Goal: Use online tool/utility: Utilize a website feature to perform a specific function

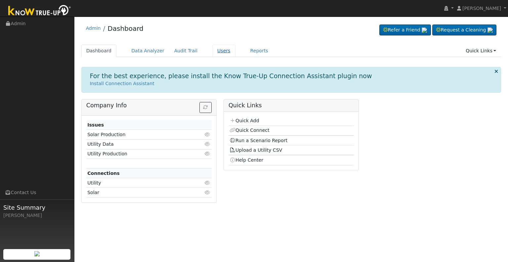
click at [212, 51] on link "Users" at bounding box center [223, 51] width 23 height 12
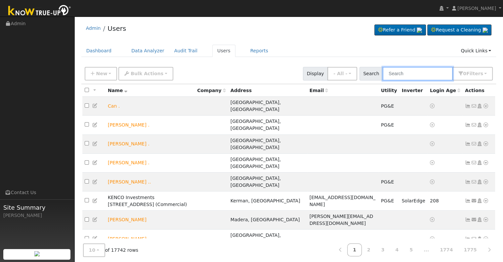
click at [398, 73] on input "text" at bounding box center [417, 74] width 70 height 14
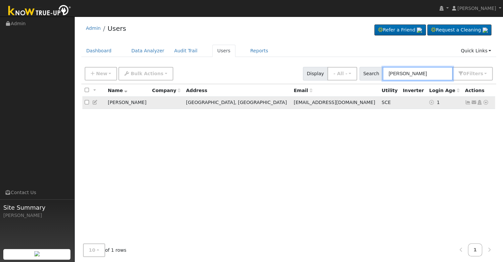
type input "charles cory"
click at [485, 101] on icon at bounding box center [486, 102] width 6 height 5
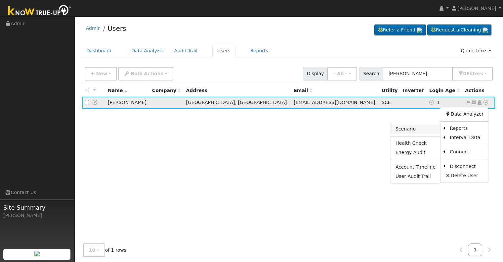
click at [417, 129] on link "Scenario" at bounding box center [415, 128] width 49 height 9
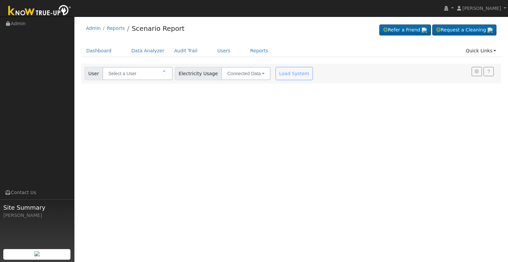
type input "[PERSON_NAME]"
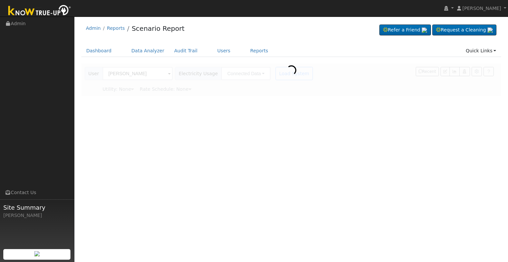
type input "Southern [US_STATE] Edison"
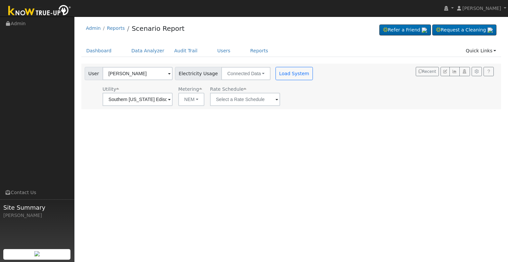
click at [171, 99] on span at bounding box center [169, 100] width 3 height 8
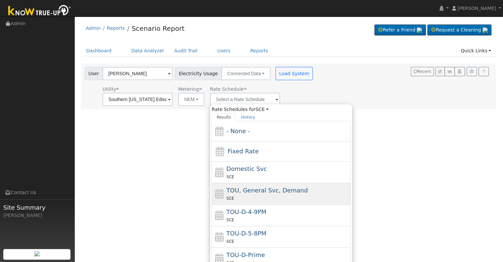
click at [274, 195] on div "SCE" at bounding box center [287, 197] width 123 height 7
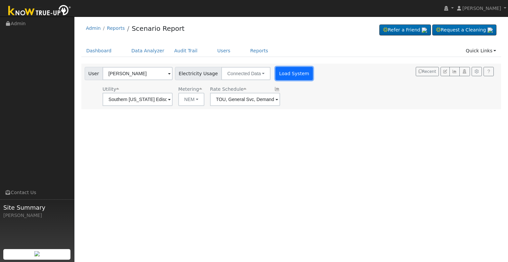
click at [288, 75] on button "Load System" at bounding box center [294, 73] width 38 height 13
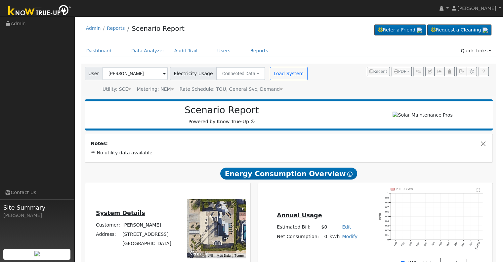
click at [280, 89] on icon at bounding box center [281, 89] width 3 height 5
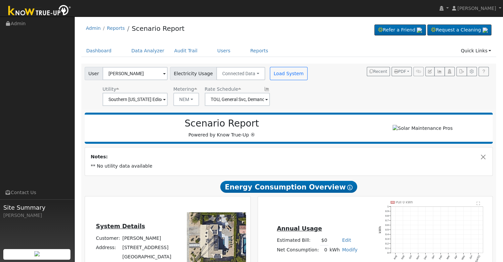
click at [166, 99] on span at bounding box center [164, 100] width 3 height 8
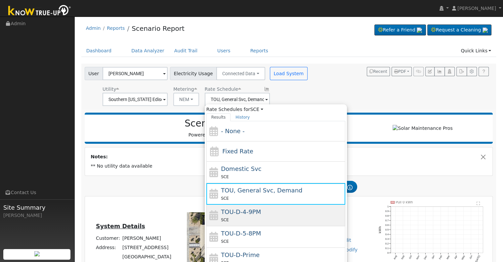
click at [242, 213] on span "TOU-D-4-9PM" at bounding box center [241, 211] width 40 height 7
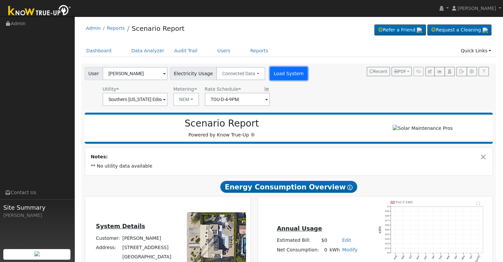
click at [280, 78] on button "Load System" at bounding box center [289, 73] width 38 height 13
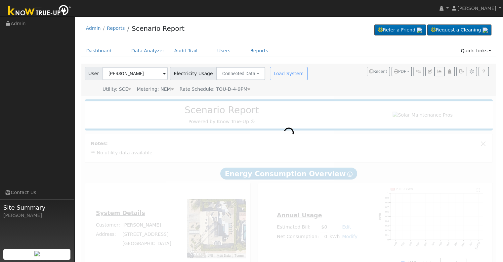
click at [247, 88] on icon at bounding box center [248, 89] width 3 height 5
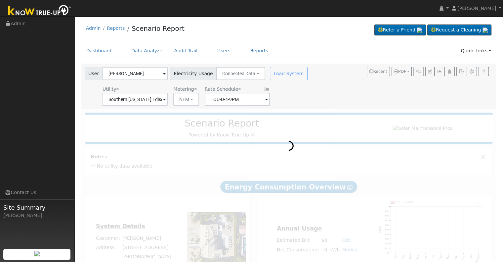
click at [166, 99] on span at bounding box center [164, 100] width 3 height 8
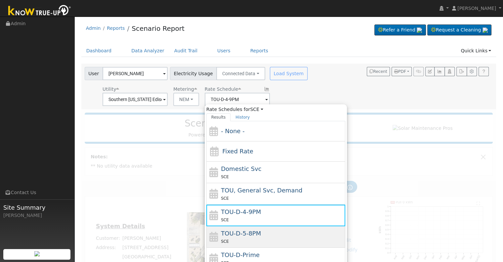
click at [255, 237] on div "SCE" at bounding box center [282, 240] width 123 height 7
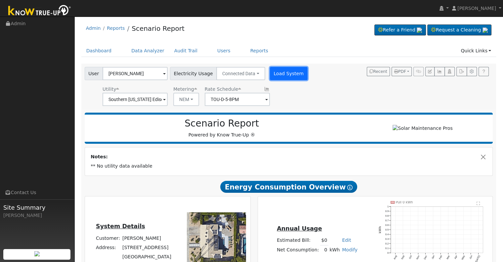
click at [283, 74] on button "Load System" at bounding box center [289, 73] width 38 height 13
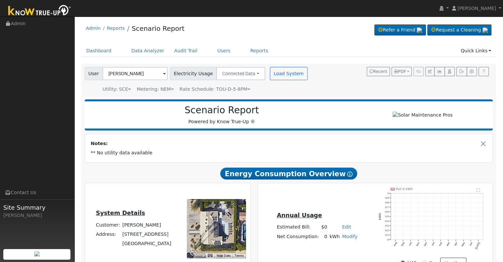
click at [128, 88] on icon at bounding box center [129, 89] width 3 height 5
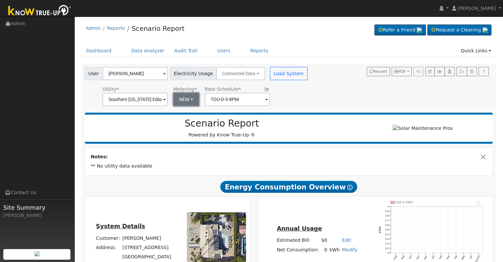
click at [191, 100] on button "NEM" at bounding box center [186, 99] width 26 height 13
click at [185, 122] on link "NBT" at bounding box center [195, 123] width 46 height 9
type input "TOU-D-PRIME"
click at [283, 72] on button "Load System" at bounding box center [289, 73] width 38 height 13
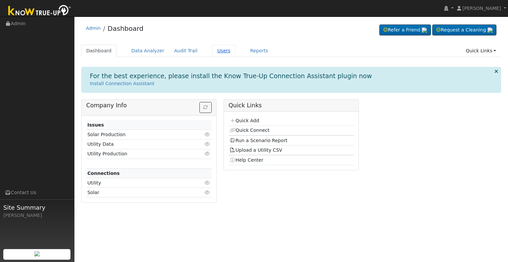
click at [212, 50] on link "Users" at bounding box center [223, 51] width 23 height 12
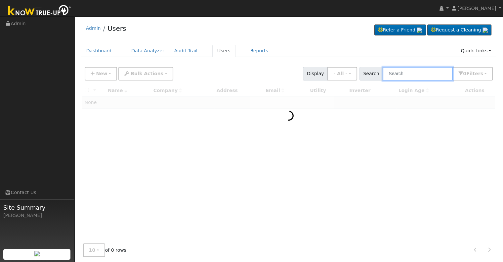
click at [401, 75] on input "text" at bounding box center [417, 74] width 70 height 14
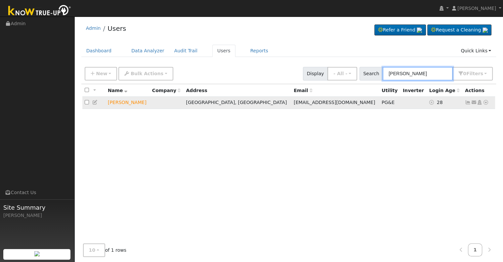
type input "[PERSON_NAME]"
click at [484, 103] on icon at bounding box center [486, 102] width 6 height 5
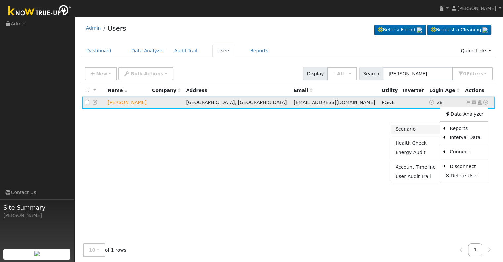
click at [420, 128] on link "Scenario" at bounding box center [415, 128] width 49 height 9
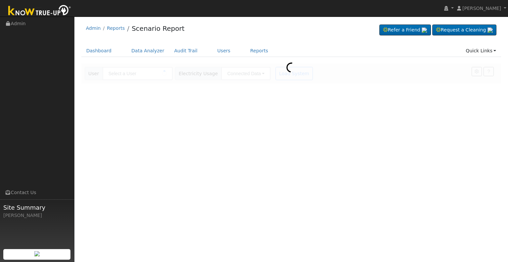
type input "[PERSON_NAME]"
